Goal: Task Accomplishment & Management: Use online tool/utility

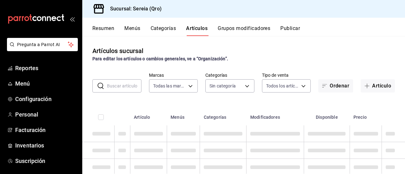
type input "e26cb55a-85e0-41b2-9155-b47575076aeb"
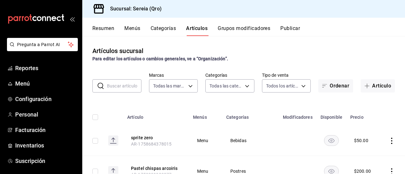
type input "2006e8ab-25de-46ac-9b12-e0f16751f5fe,60b8ec1b-19fc-44ab-b900-b31ad58b3909,f43c5…"
click at [35, 148] on span "Inventarios" at bounding box center [46, 145] width 62 height 9
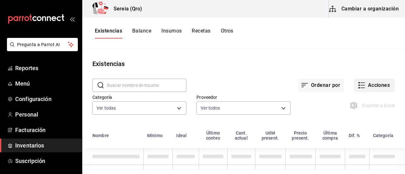
click at [366, 86] on button "Acciones" at bounding box center [374, 85] width 41 height 13
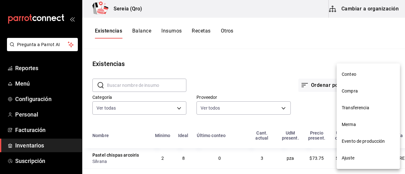
click at [351, 77] on span "Conteo" at bounding box center [367, 74] width 53 height 7
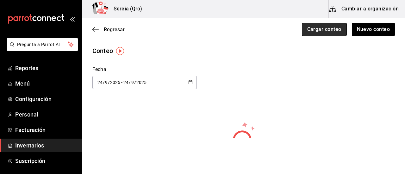
click at [307, 27] on button "Cargar conteo" at bounding box center [324, 29] width 45 height 13
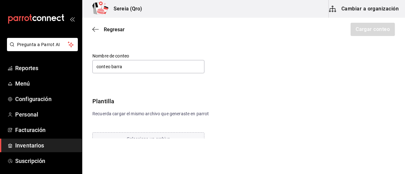
scroll to position [28, 0]
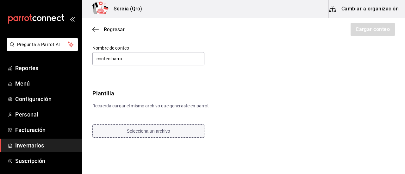
type input "conteo barra"
click at [161, 134] on button "Selecciona un archivo" at bounding box center [148, 131] width 112 height 13
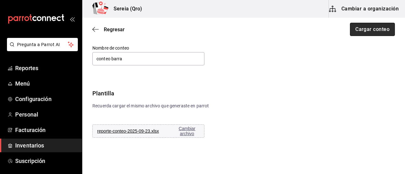
click at [361, 29] on button "Cargar conteo" at bounding box center [372, 29] width 45 height 13
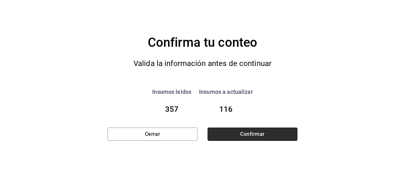
click at [252, 134] on button "Confirmar" at bounding box center [252, 134] width 90 height 13
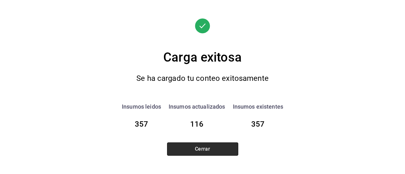
click at [207, 150] on button "Cerrar" at bounding box center [202, 149] width 71 height 13
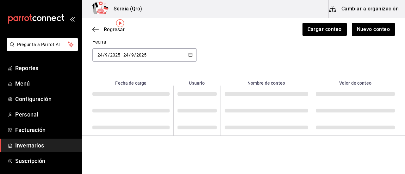
scroll to position [6, 0]
